Goal: Download file/media

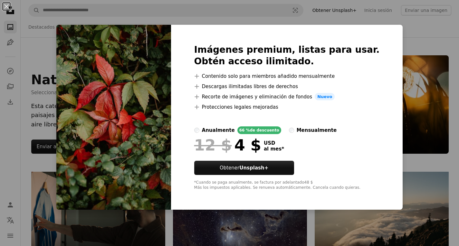
scroll to position [934, 0]
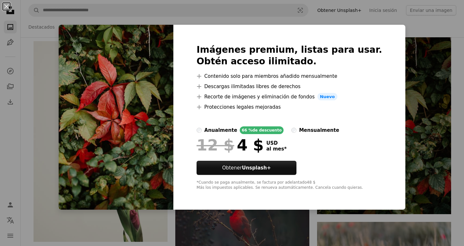
click at [400, 48] on div "An X shape Imágenes premium, listas para usar. Obtén acceso ilimitado. A plus s…" at bounding box center [232, 123] width 464 height 246
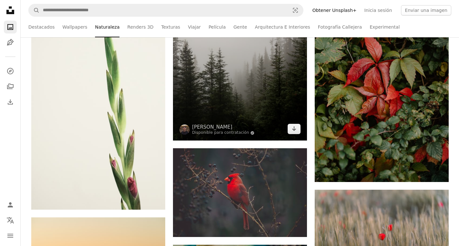
scroll to position [934, 0]
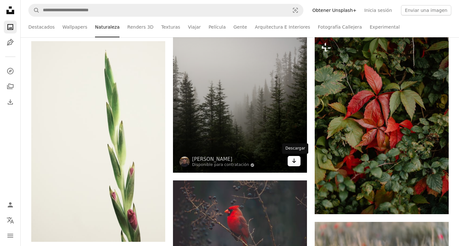
click at [295, 159] on icon "Arrow pointing down" at bounding box center [294, 161] width 5 height 8
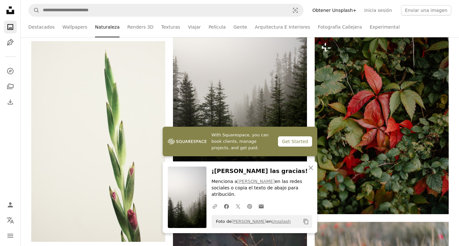
click at [251, 206] on icon "Pinterest icon" at bounding box center [250, 207] width 6 height 6
click at [299, 147] on div "Get Started" at bounding box center [295, 142] width 34 height 10
click at [311, 170] on icon "button" at bounding box center [311, 168] width 5 height 5
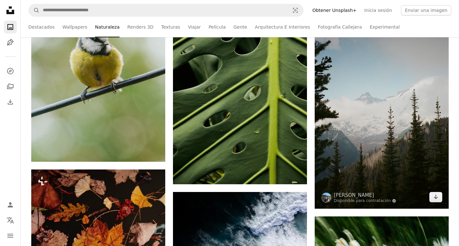
scroll to position [5251, 0]
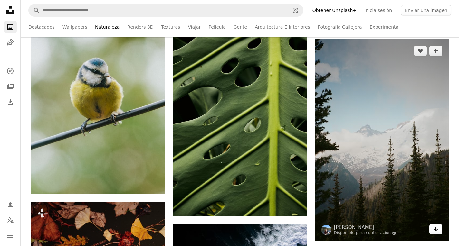
click at [434, 228] on icon "Arrow pointing down" at bounding box center [435, 230] width 5 height 8
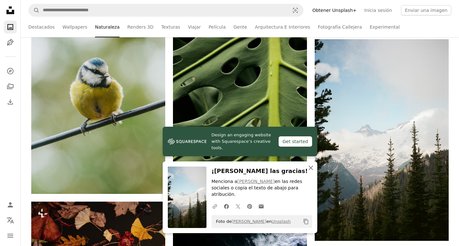
click at [313, 172] on icon "An X shape" at bounding box center [311, 168] width 8 height 8
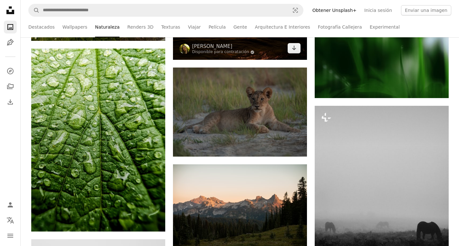
scroll to position [8602, 0]
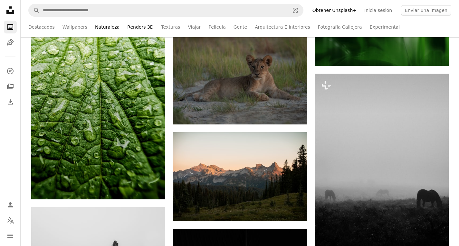
click at [127, 30] on link "Renders 3D" at bounding box center [140, 27] width 26 height 21
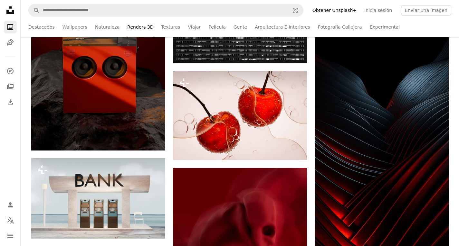
scroll to position [2513, 0]
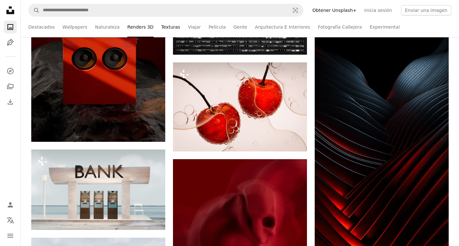
click at [166, 25] on link "Texturas" at bounding box center [170, 27] width 19 height 21
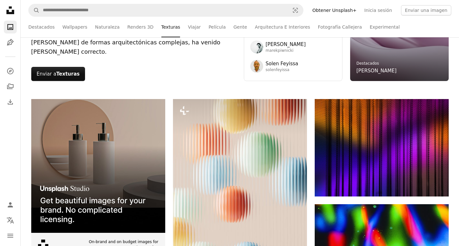
scroll to position [32, 0]
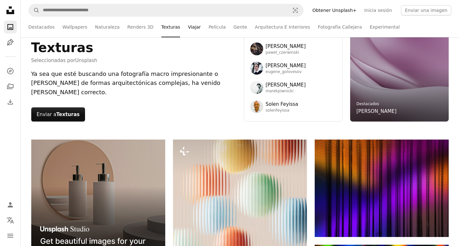
click at [188, 24] on link "Viajar" at bounding box center [194, 27] width 13 height 21
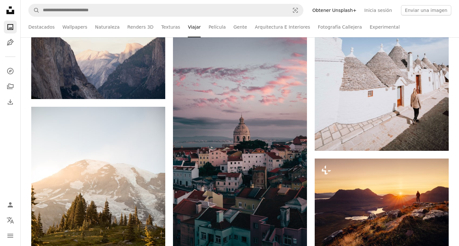
scroll to position [4253, 0]
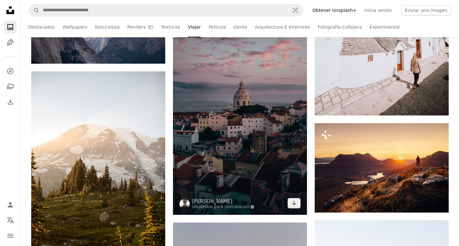
drag, startPoint x: 297, startPoint y: 164, endPoint x: 273, endPoint y: 161, distance: 24.3
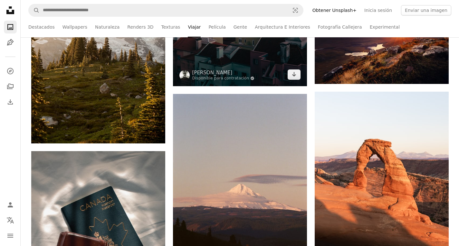
scroll to position [4446, 0]
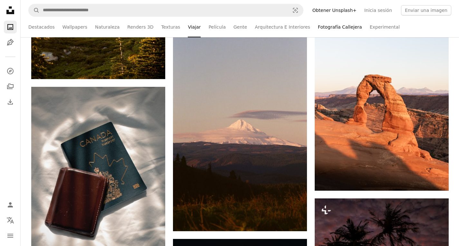
click at [318, 27] on link "Fotografía Callejera" at bounding box center [340, 27] width 44 height 21
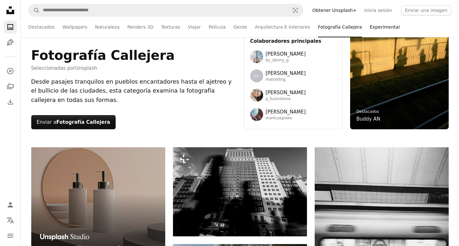
scroll to position [32, 0]
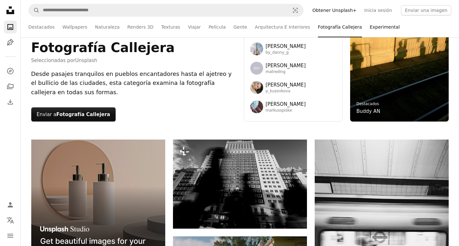
click at [370, 26] on link "Experimental" at bounding box center [385, 27] width 30 height 21
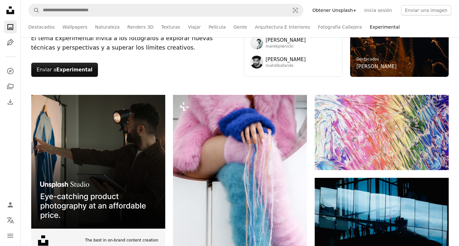
scroll to position [64, 0]
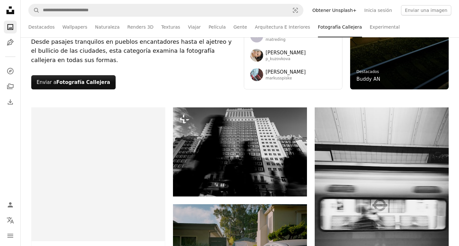
scroll to position [32, 0]
